Goal: Check status

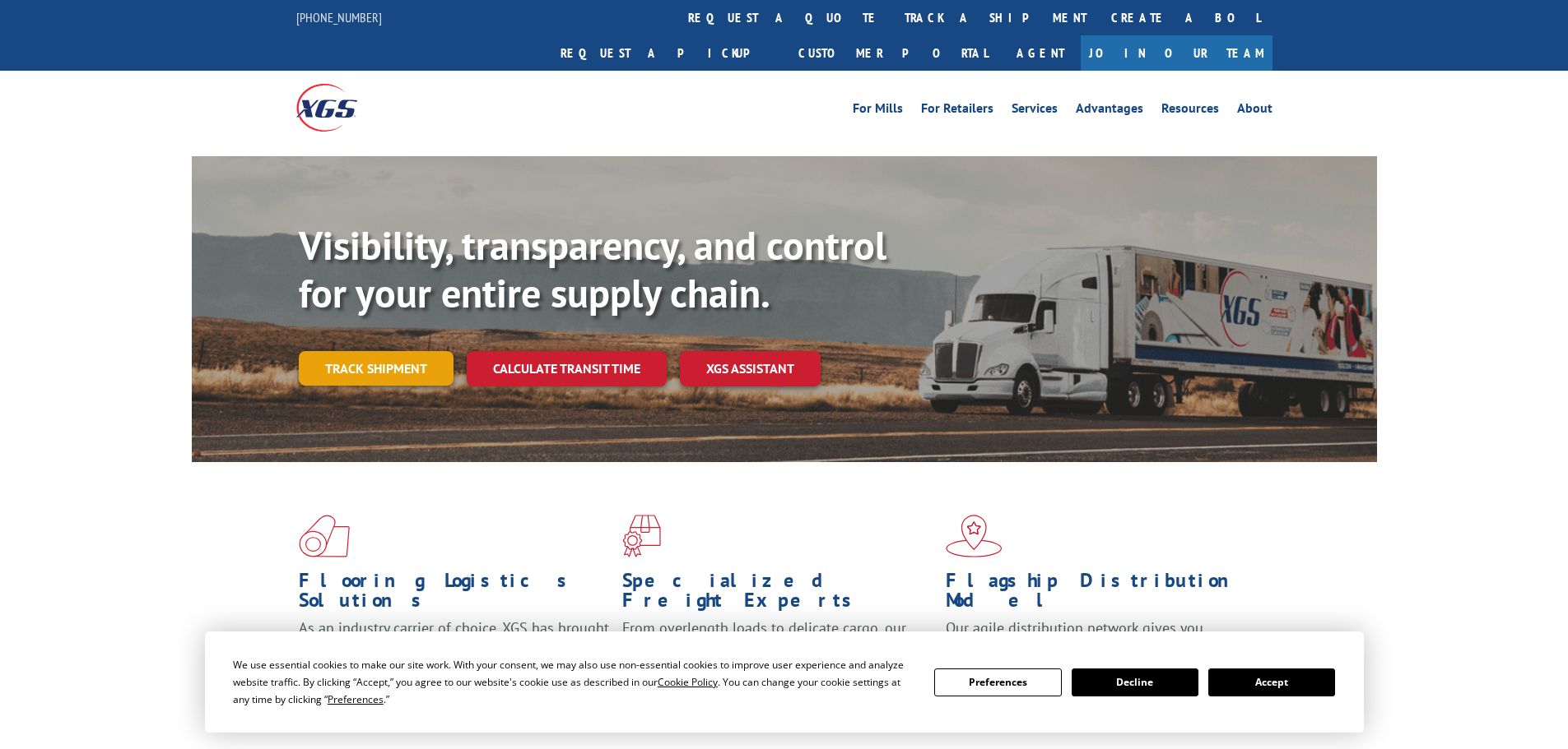
click at [402, 351] on link "Track shipment" at bounding box center [376, 368] width 155 height 34
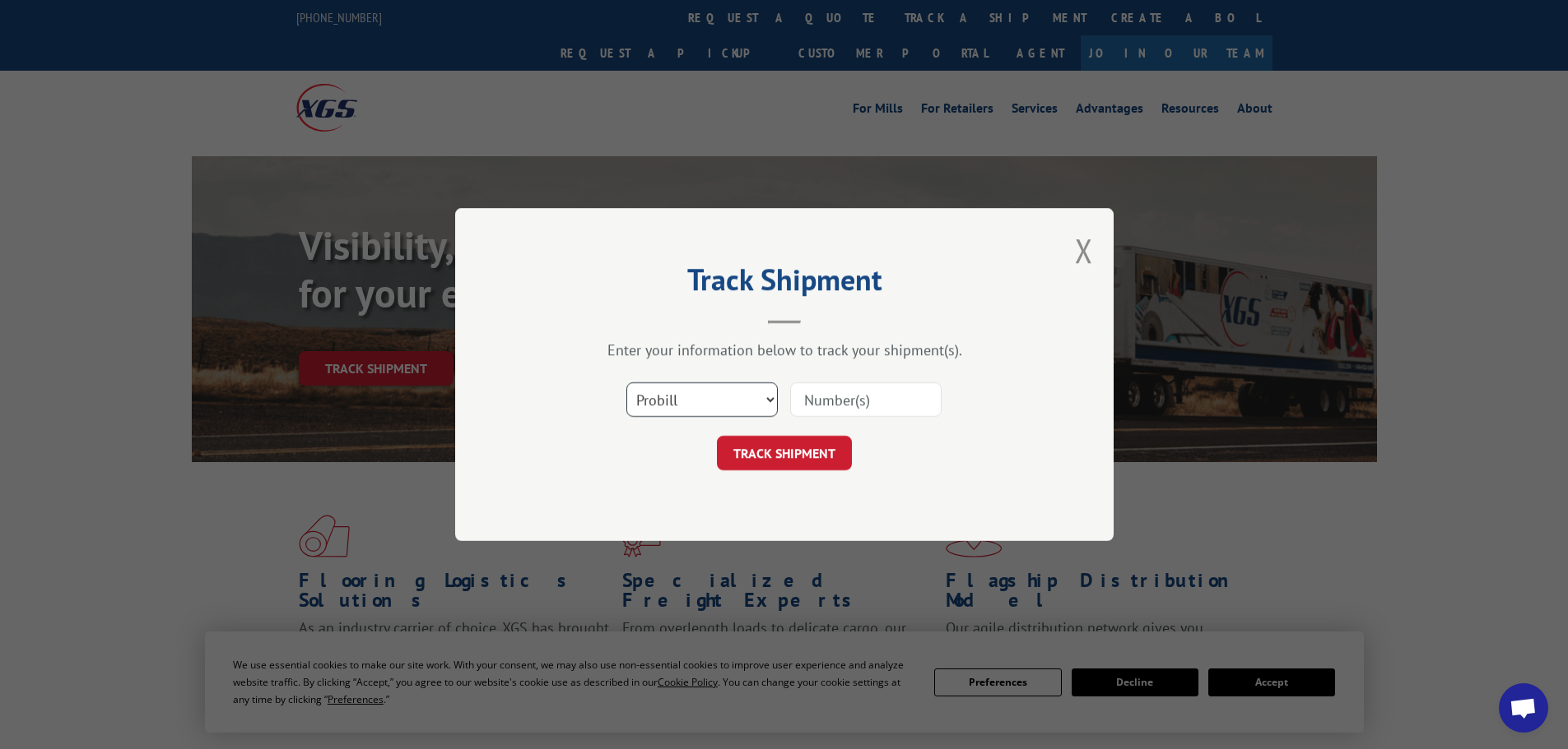
click at [766, 402] on select "Select category... Probill BOL PO" at bounding box center [701, 399] width 151 height 34
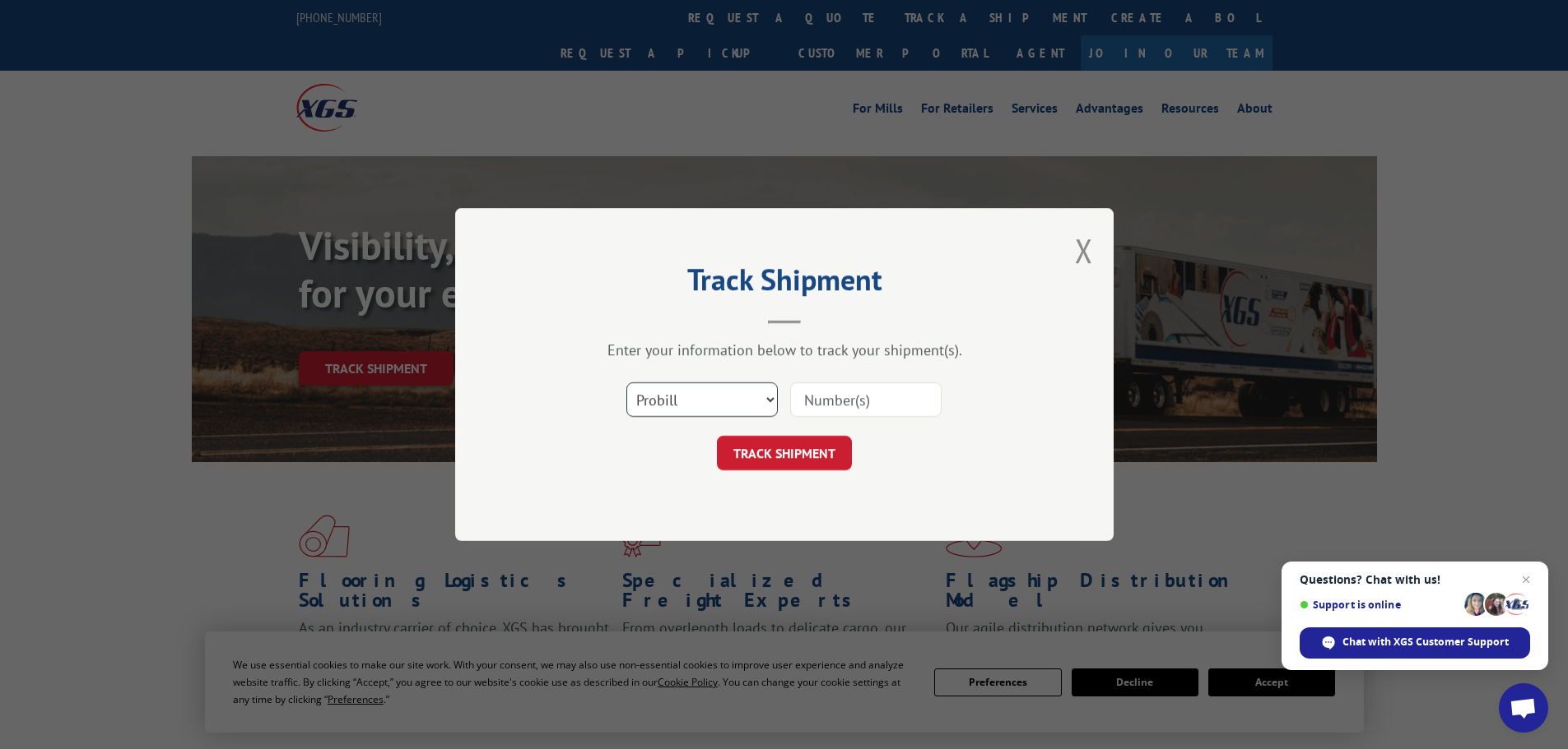
select select "bol"
click at [626, 382] on select "Select category... Probill BOL PO" at bounding box center [701, 399] width 151 height 34
click at [867, 394] on input at bounding box center [865, 399] width 151 height 34
paste input "978105"
type input "978105"
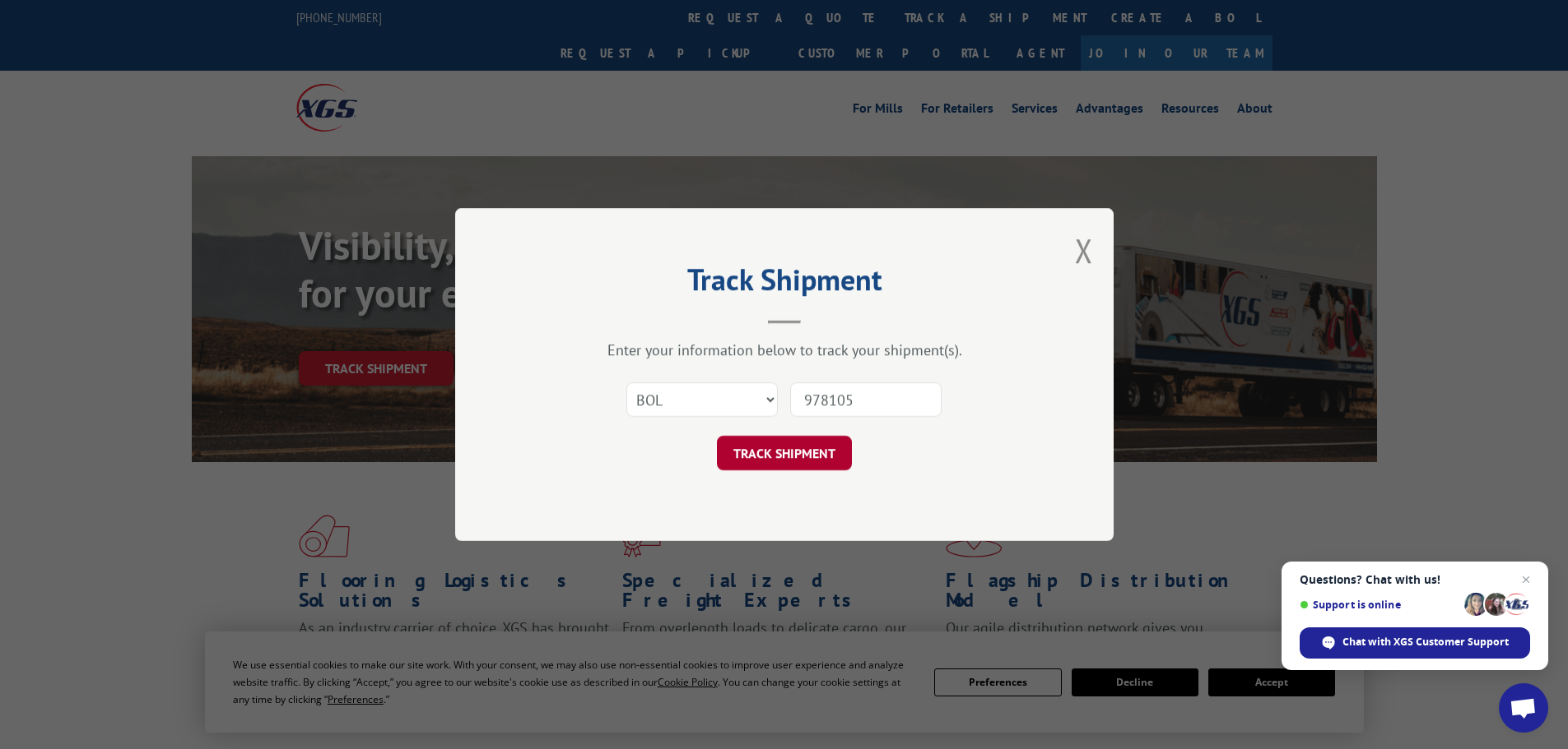
click at [814, 445] on button "TRACK SHIPMENT" at bounding box center [784, 453] width 135 height 34
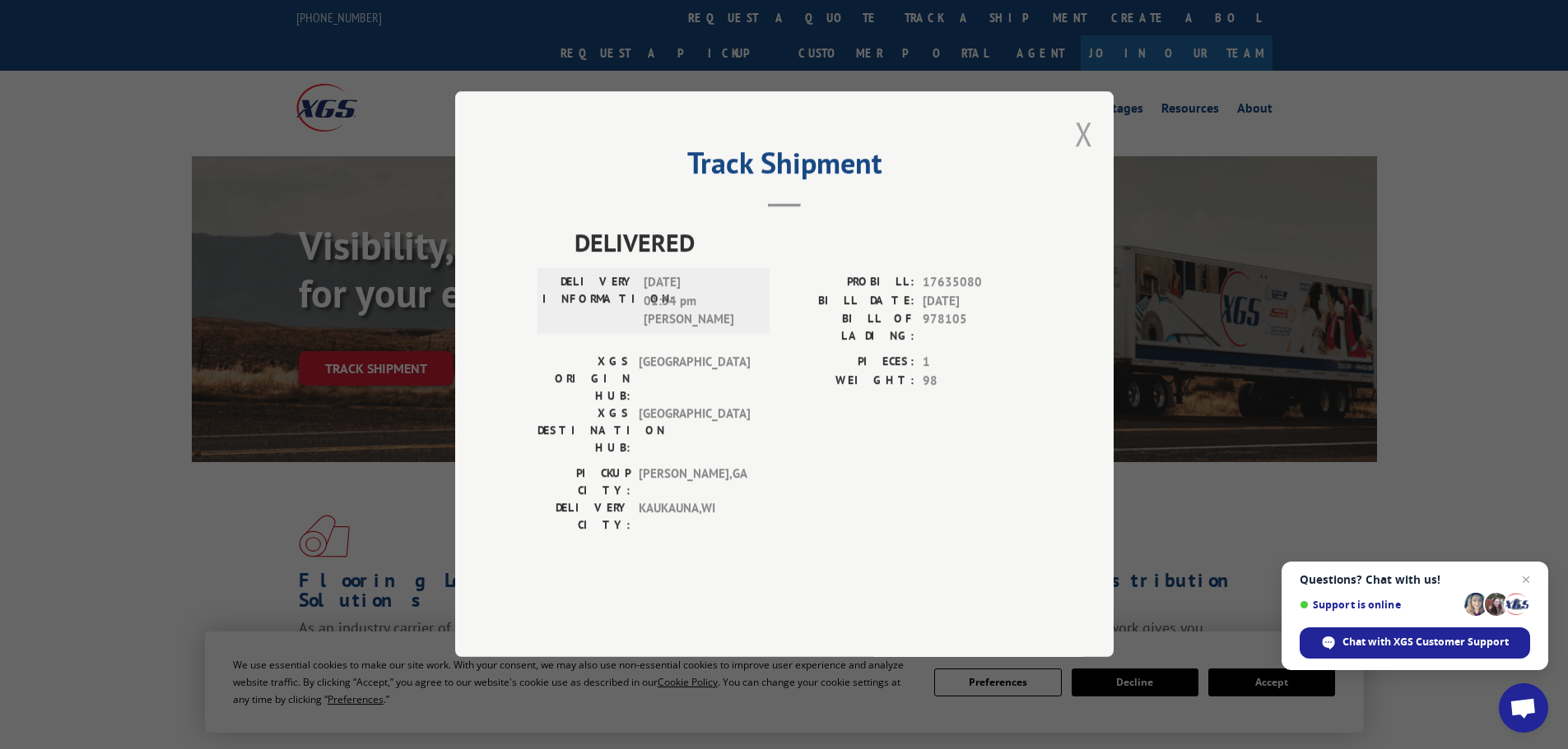
click at [1088, 156] on button "Close modal" at bounding box center [1084, 133] width 19 height 44
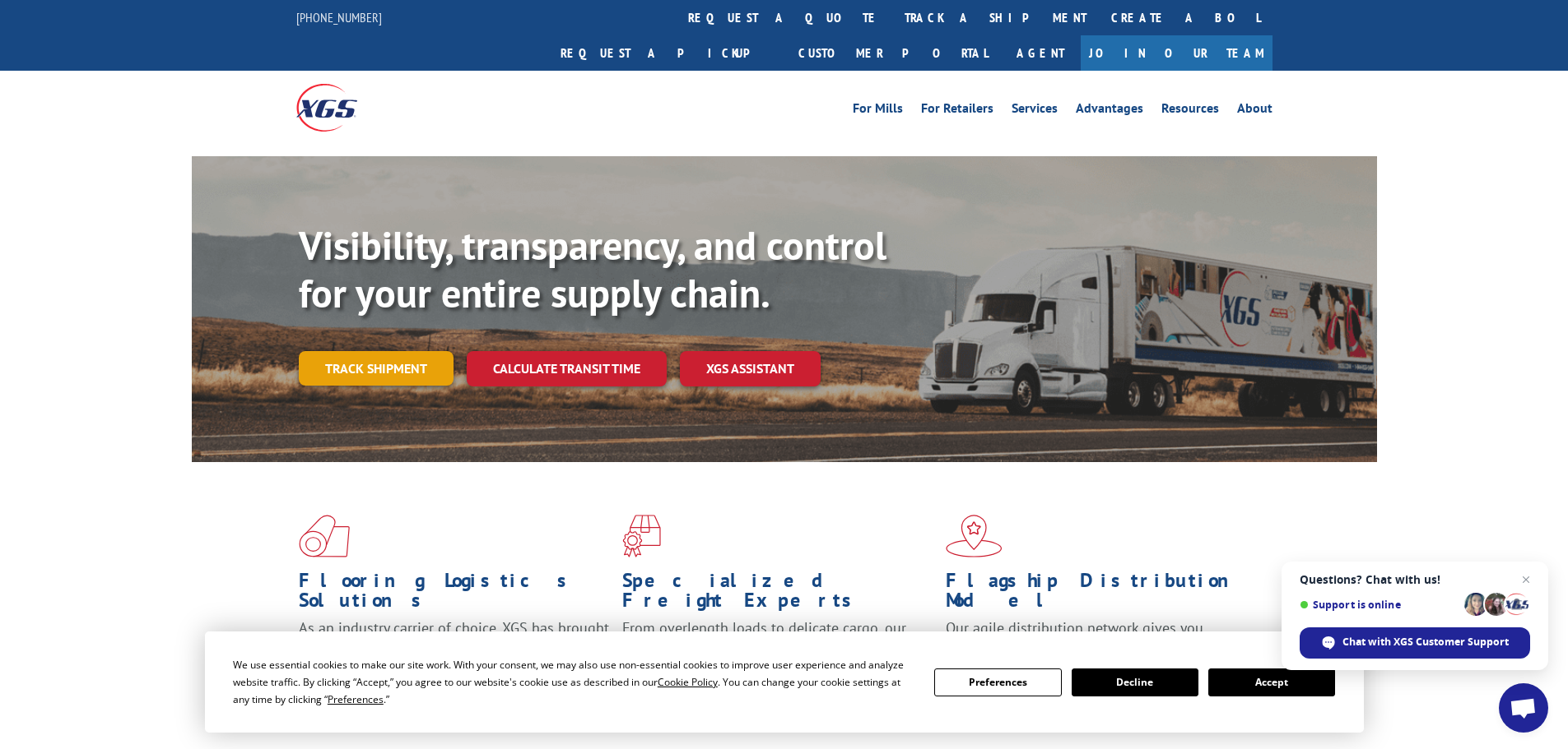
click at [377, 351] on link "Track shipment" at bounding box center [376, 368] width 155 height 34
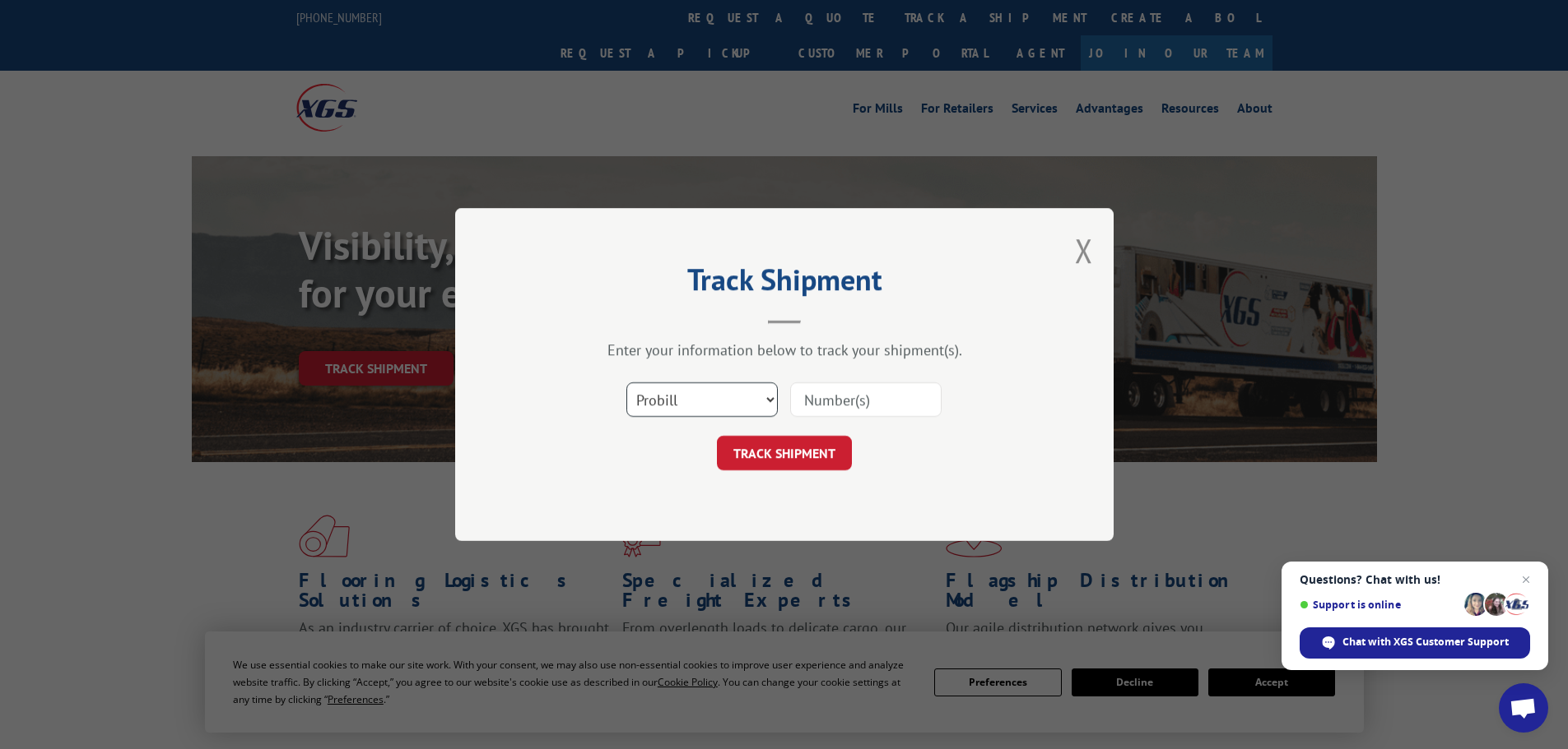
drag, startPoint x: 723, startPoint y: 387, endPoint x: 706, endPoint y: 397, distance: 19.7
click at [723, 387] on select "Select category... Probill BOL PO" at bounding box center [701, 399] width 151 height 34
select select "bol"
click at [626, 382] on select "Select category... Probill BOL PO" at bounding box center [701, 399] width 151 height 34
click at [826, 406] on input at bounding box center [865, 399] width 151 height 34
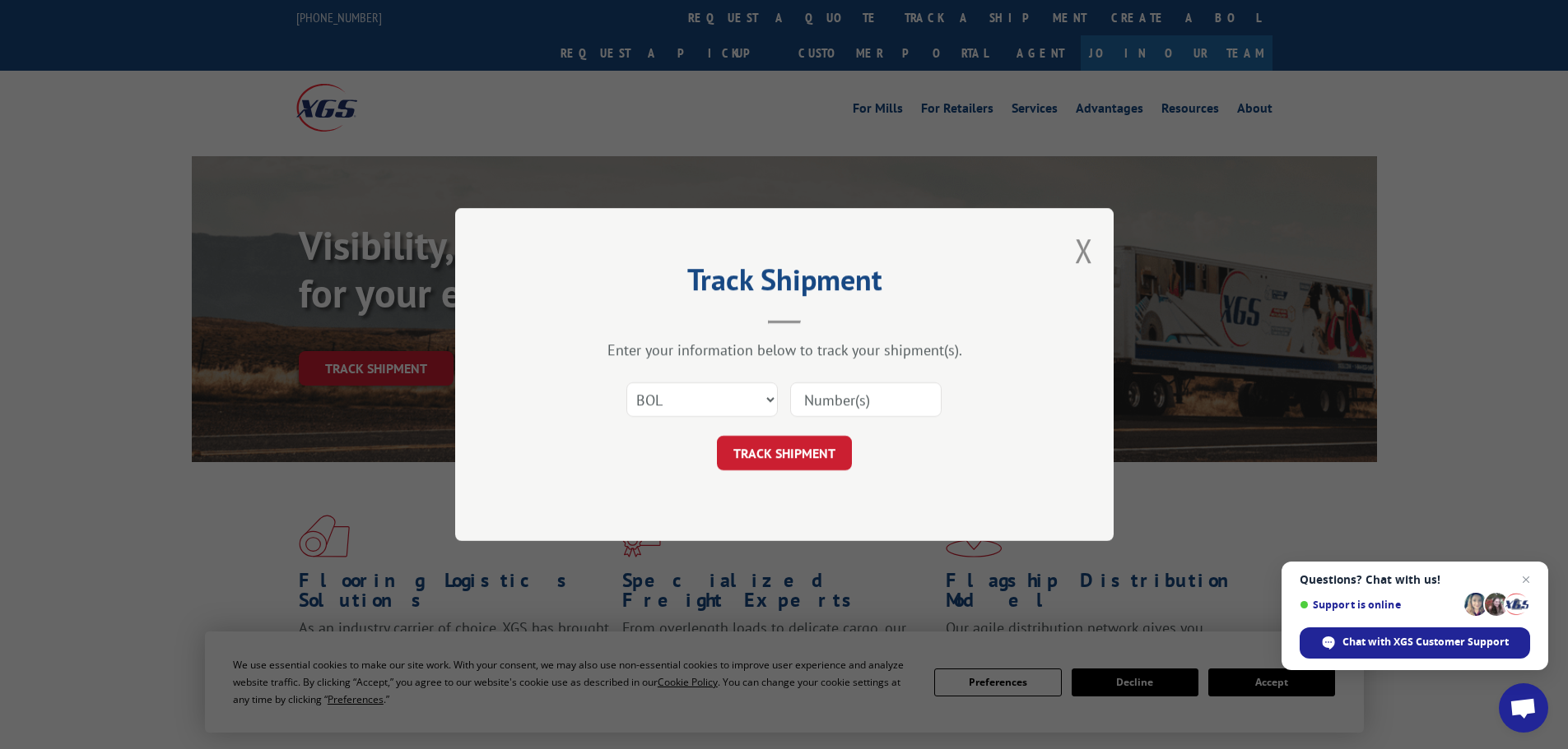
paste input "978105"
type input "978105"
click at [827, 446] on button "TRACK SHIPMENT" at bounding box center [784, 453] width 135 height 34
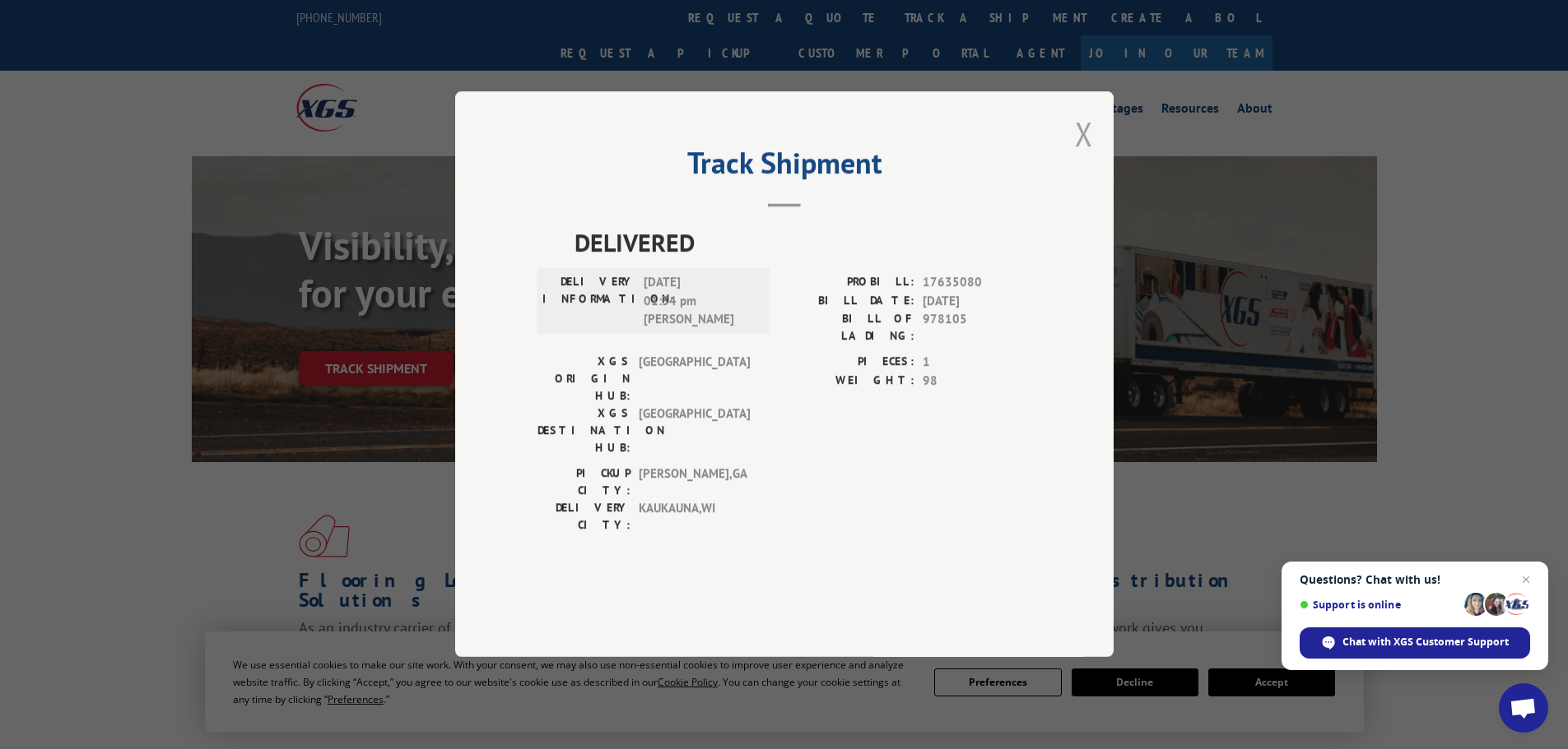
click at [1090, 156] on button "Close modal" at bounding box center [1084, 133] width 19 height 44
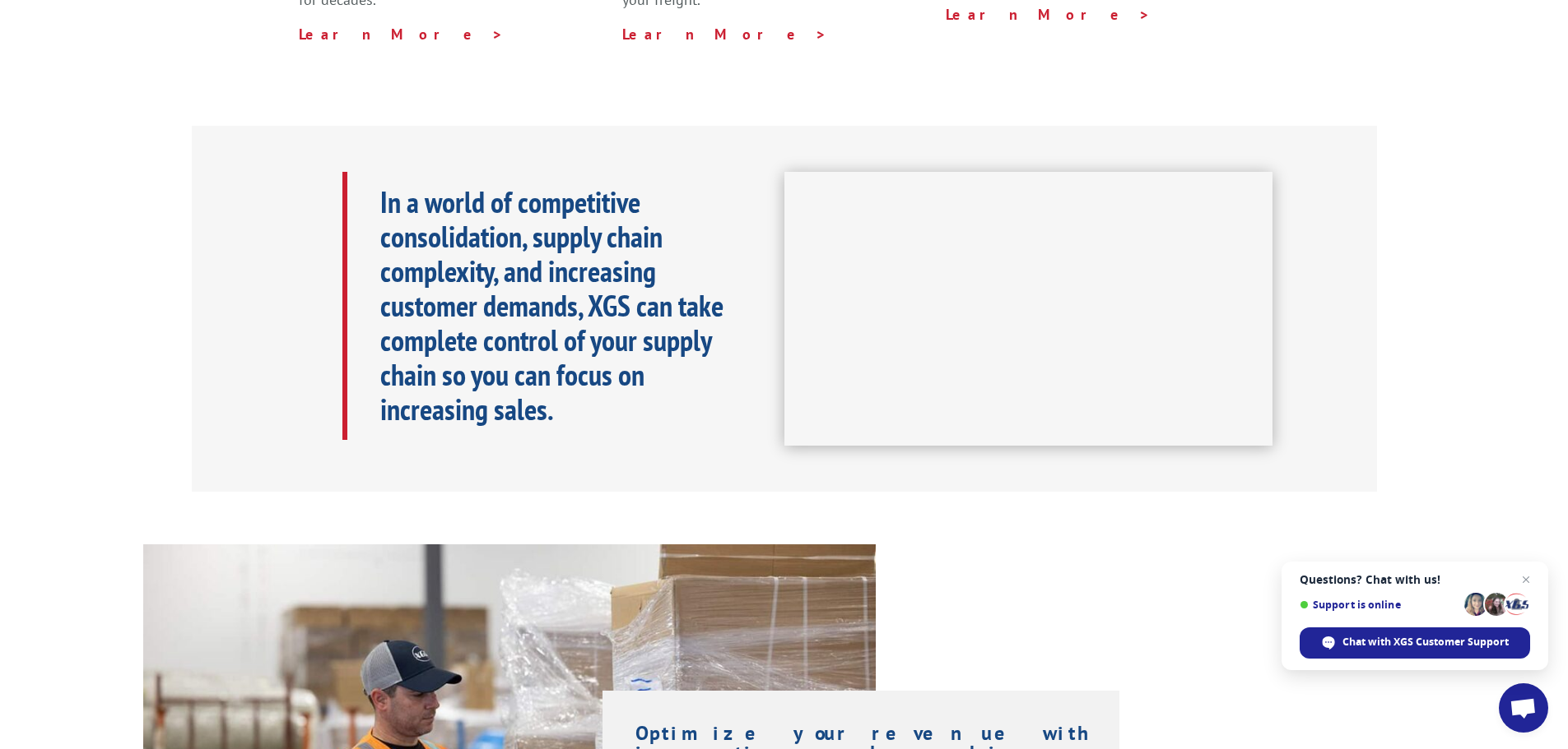
scroll to position [658, 0]
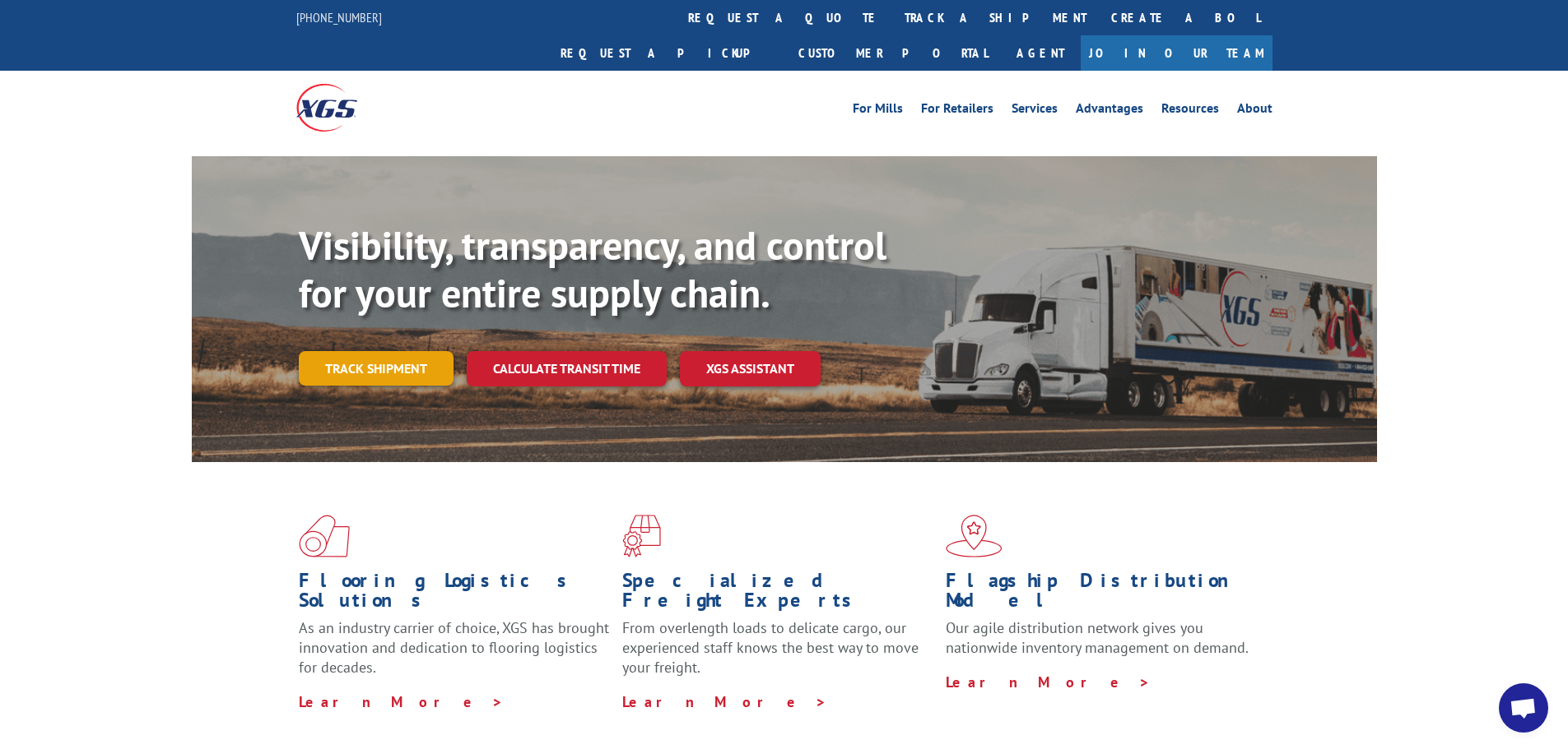
click at [381, 351] on link "Track shipment" at bounding box center [376, 368] width 155 height 34
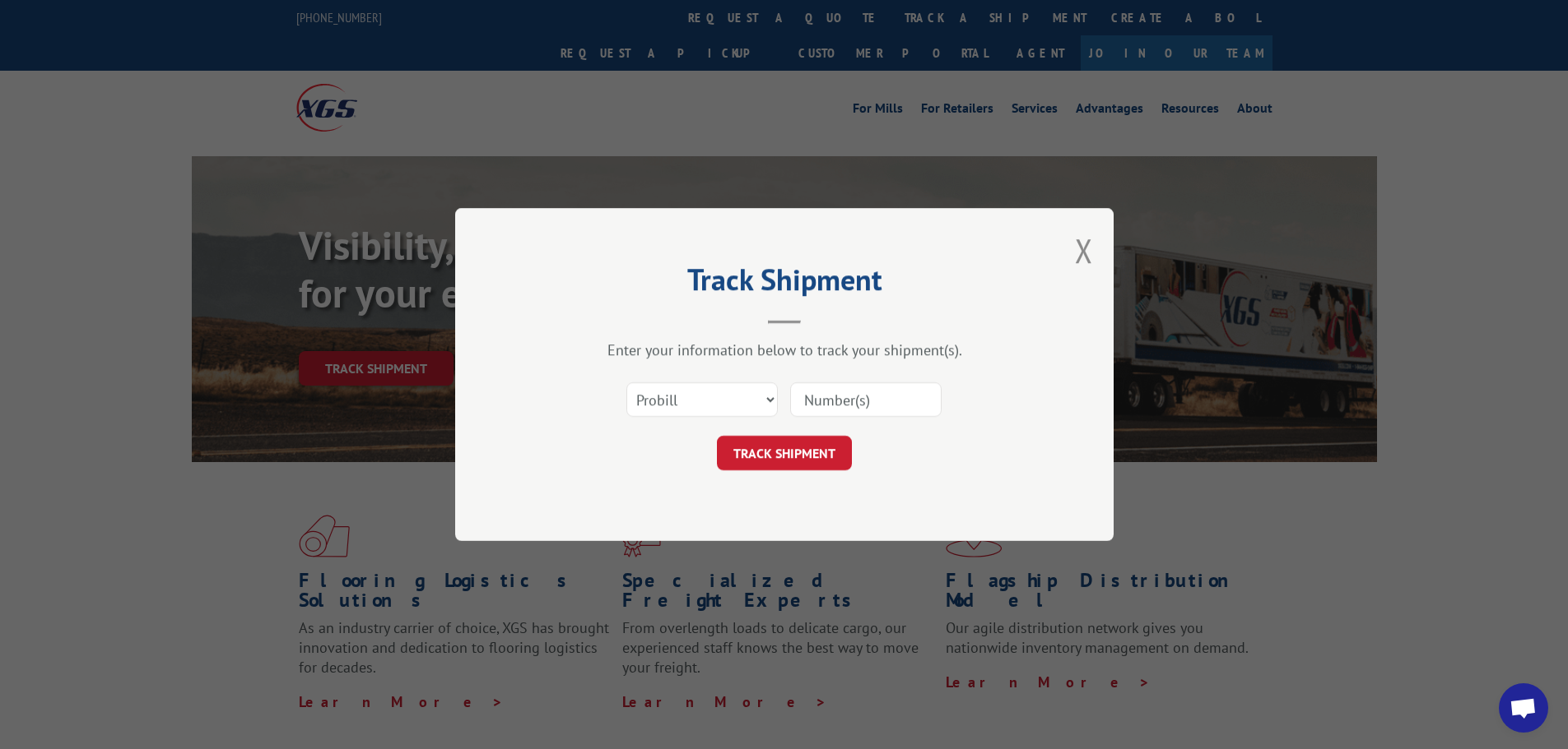
drag, startPoint x: 673, startPoint y: 382, endPoint x: 679, endPoint y: 392, distance: 11.7
click at [674, 383] on div "Select category... Probill BOL PO" at bounding box center [702, 399] width 150 height 38
click at [681, 392] on select "Select category... Probill BOL PO" at bounding box center [701, 399] width 151 height 34
select select "bol"
click at [626, 382] on select "Select category... Probill BOL PO" at bounding box center [701, 399] width 151 height 34
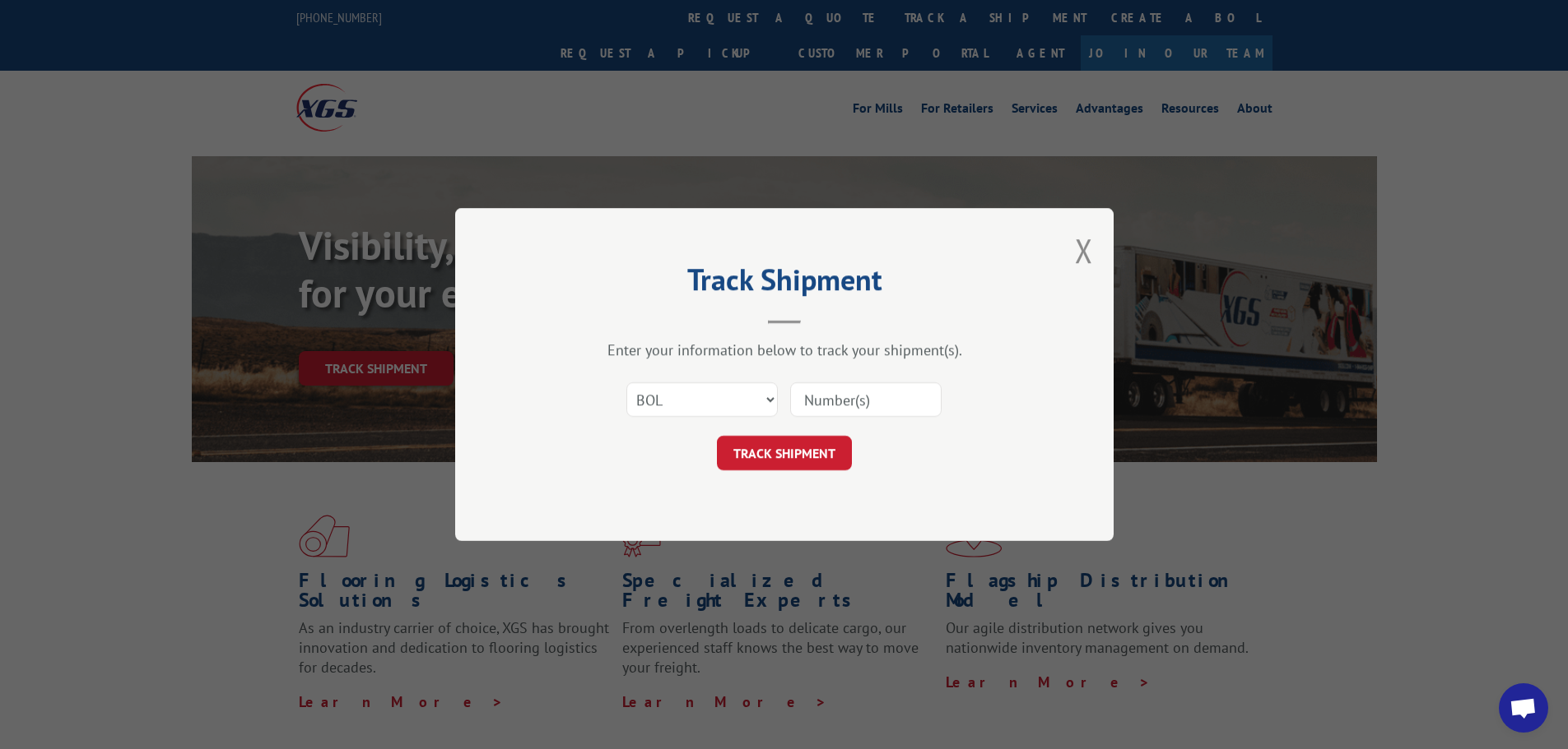
click at [852, 393] on input at bounding box center [865, 399] width 151 height 34
paste input "978105"
type input "978105"
click at [806, 456] on button "TRACK SHIPMENT" at bounding box center [784, 453] width 135 height 34
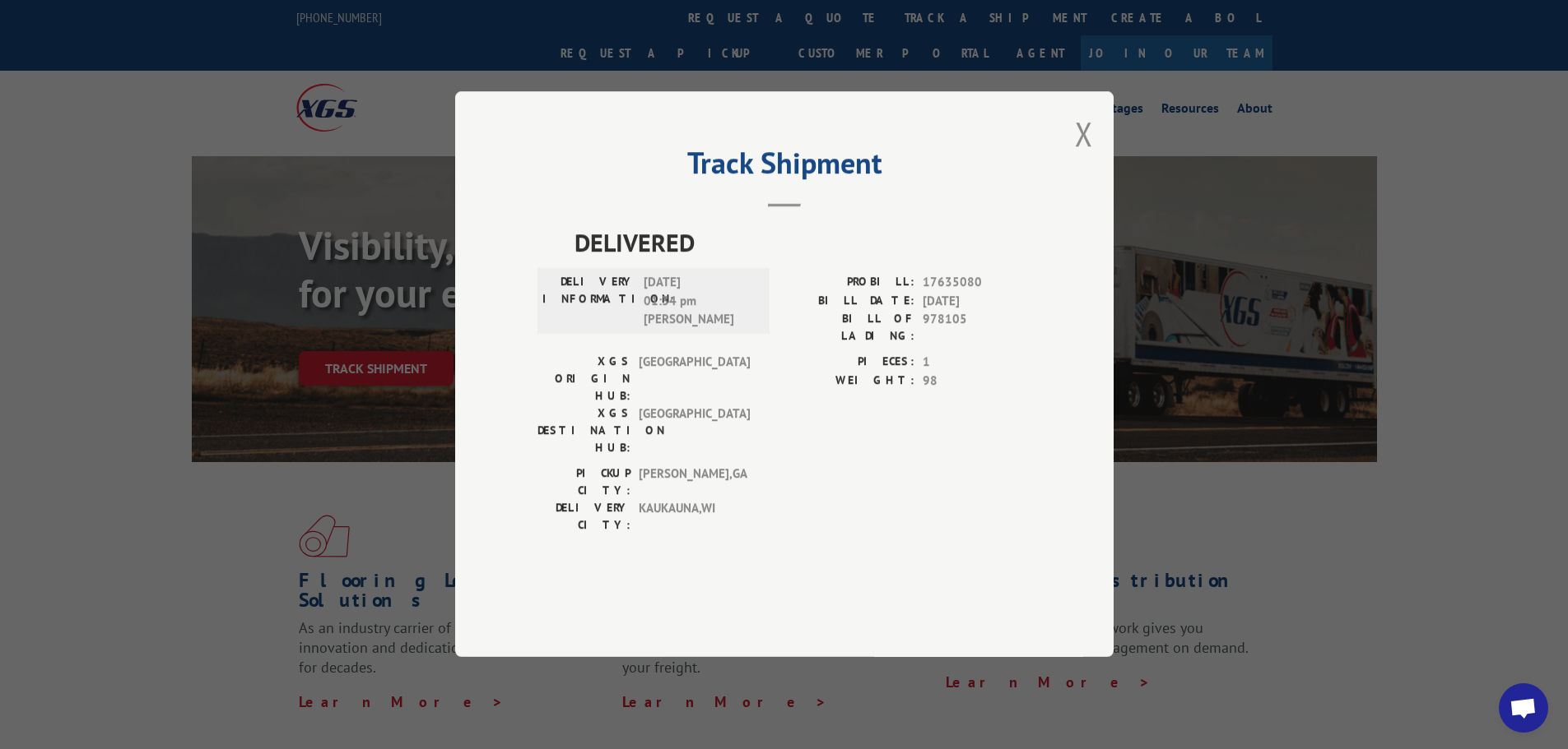
click at [1078, 156] on button "Close modal" at bounding box center [1084, 133] width 19 height 44
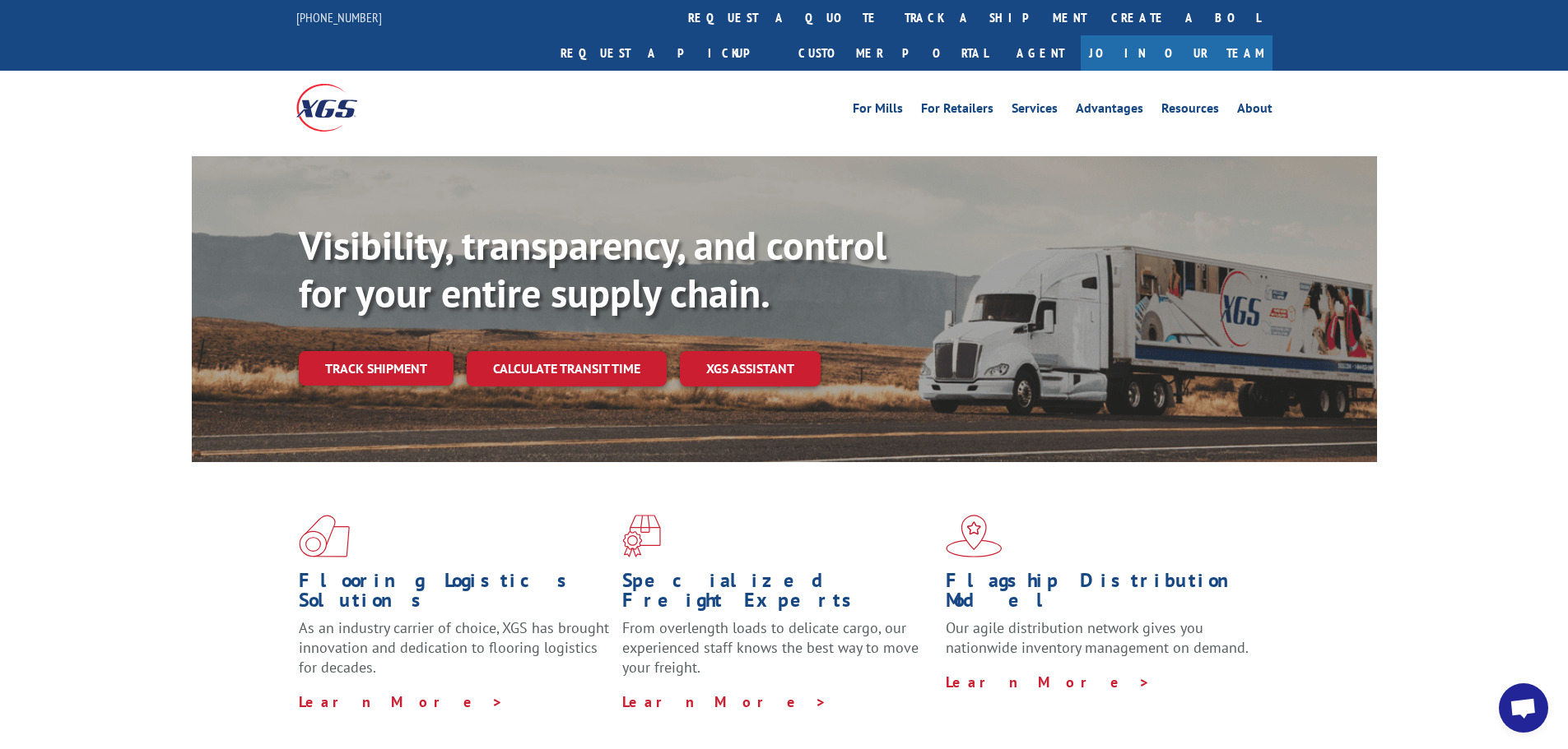
click at [1526, 711] on span "Open chat" at bounding box center [1522, 709] width 27 height 23
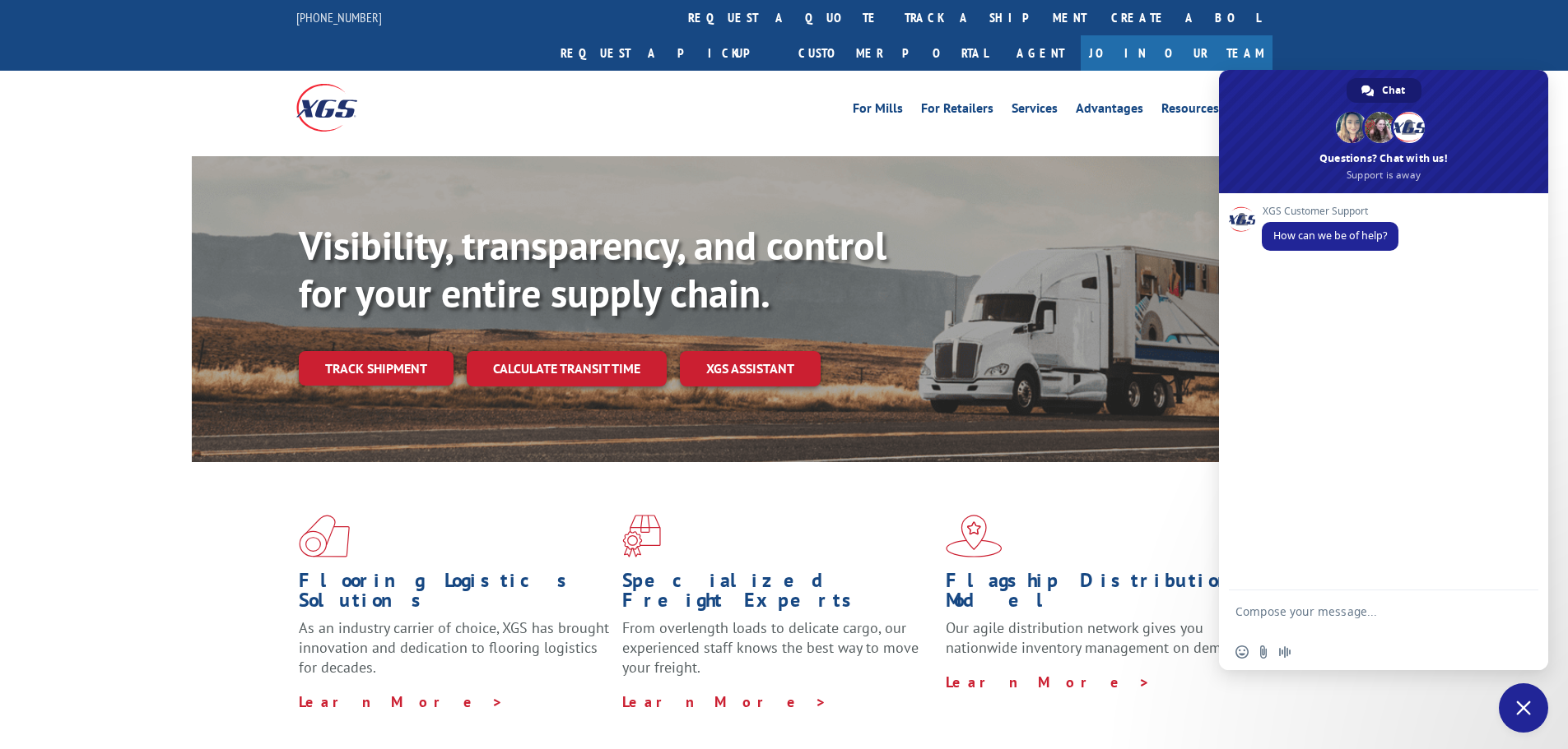
click at [1289, 613] on textarea "Compose your message..." at bounding box center [1365, 619] width 260 height 30
paste textarea "978105"
click at [1236, 626] on textarea "Can you please provide the delivery date for 978105" at bounding box center [1365, 619] width 260 height 30
click at [1329, 630] on textarea "Can you please provide the delivery date for BOL# 978105" at bounding box center [1365, 619] width 260 height 30
type textarea "Can you please provide the delivery date for BOL# 978105."
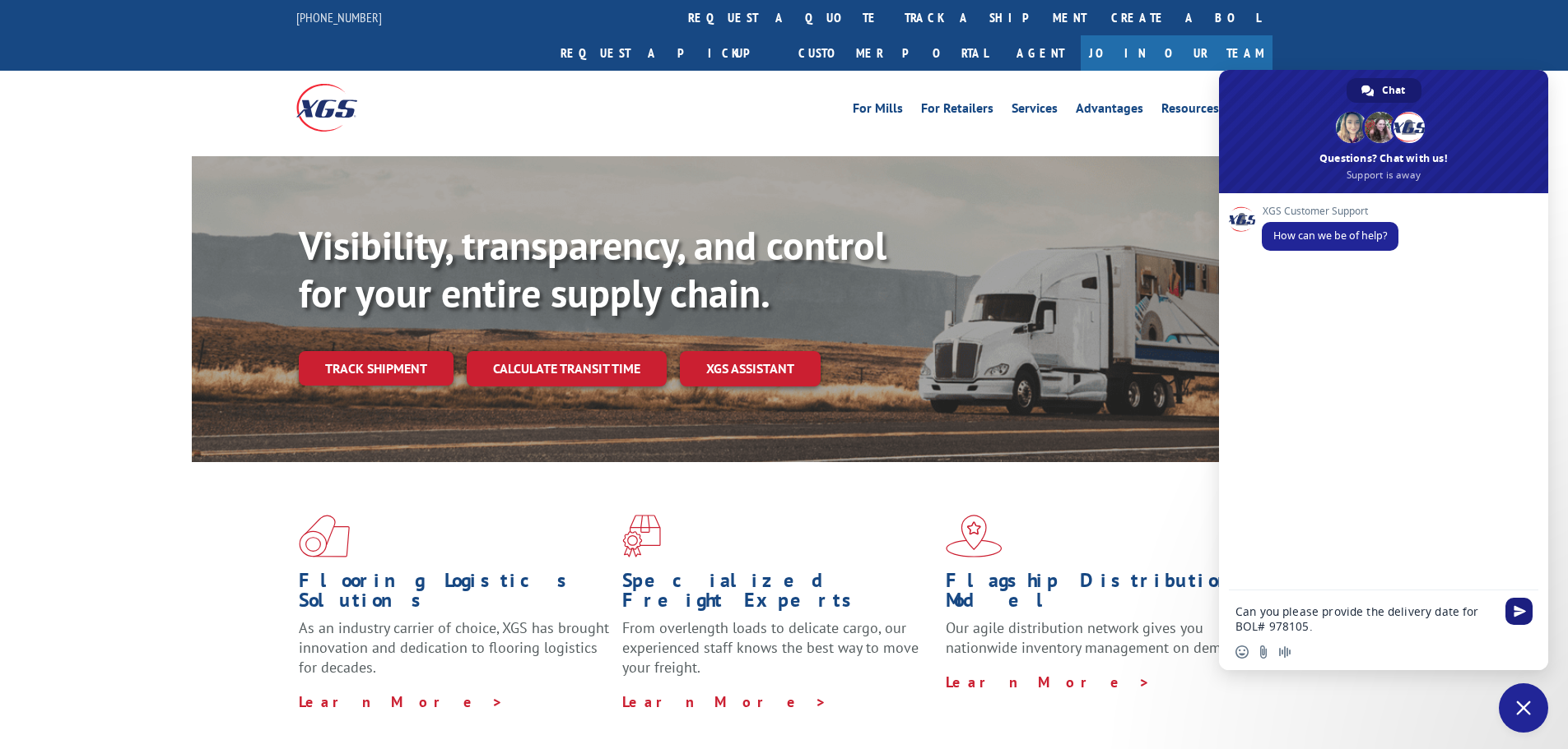
click at [1524, 615] on span "Send" at bounding box center [1519, 611] width 12 height 12
